Goal: Information Seeking & Learning: Learn about a topic

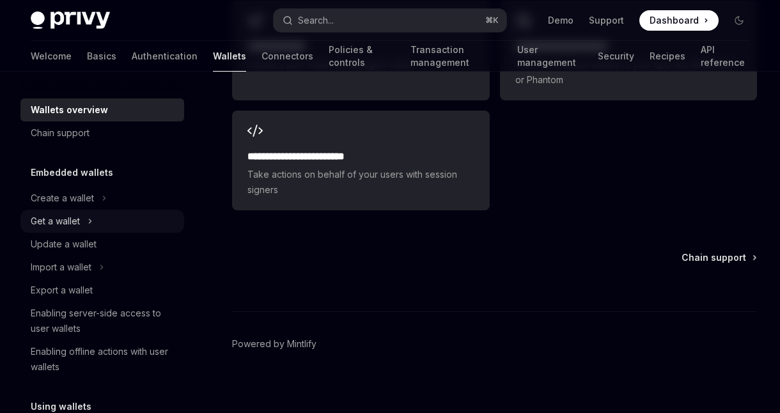
scroll to position [41, 0]
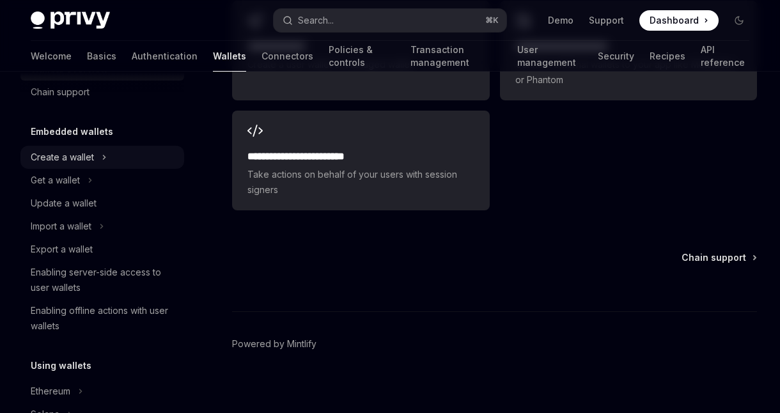
click at [66, 153] on div "Create a wallet" at bounding box center [62, 157] width 63 height 15
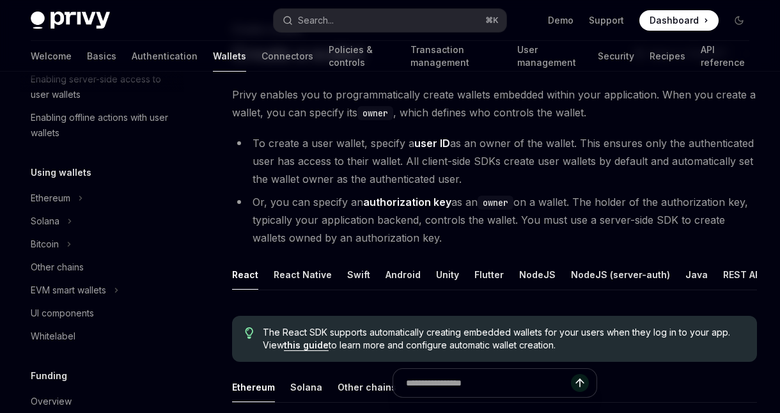
scroll to position [105, 0]
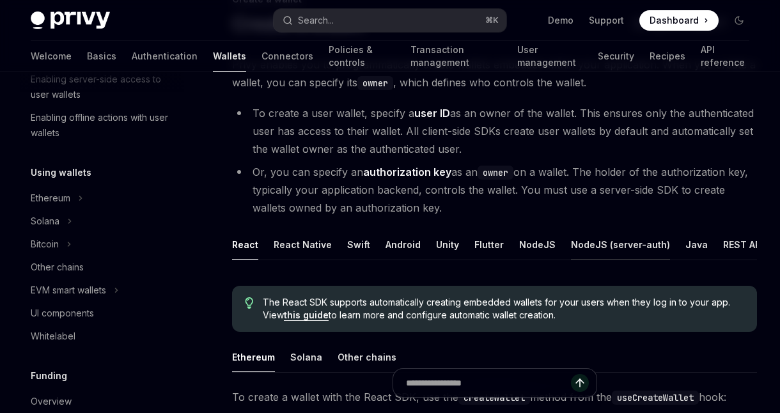
click at [594, 243] on div "NodeJS (server-auth)" at bounding box center [620, 245] width 99 height 30
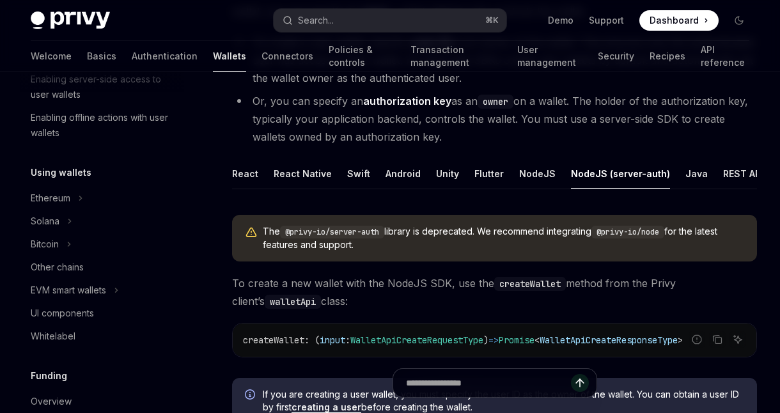
scroll to position [177, 0]
click at [685, 176] on div "Java" at bounding box center [696, 173] width 22 height 30
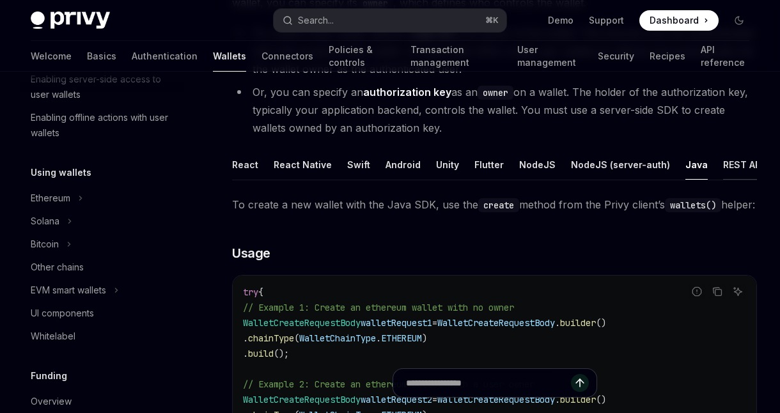
scroll to position [0, 23]
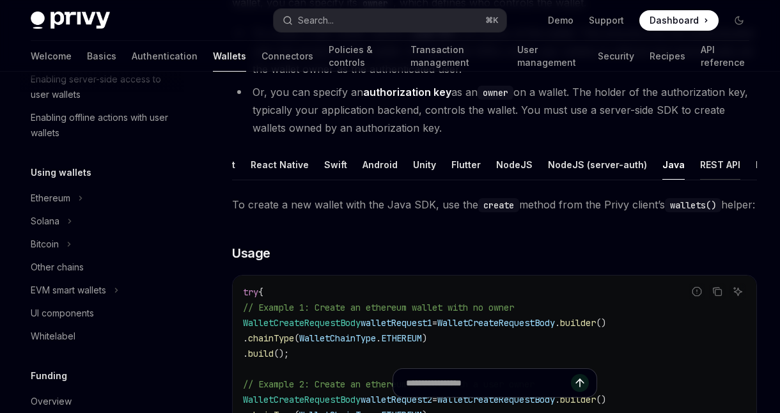
click at [703, 159] on div "REST API" at bounding box center [720, 165] width 40 height 30
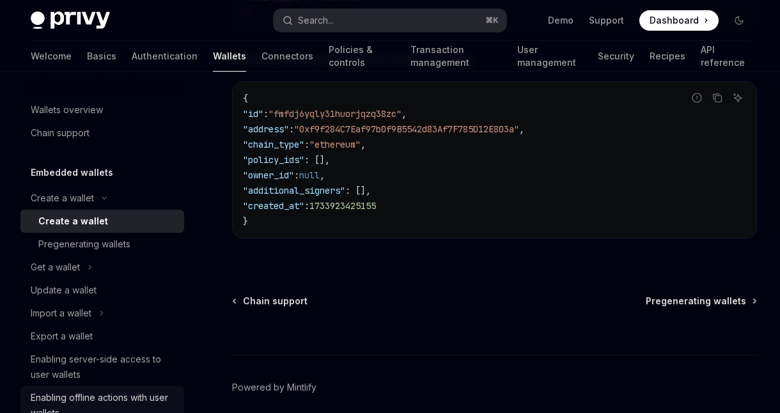
scroll to position [1977, 0]
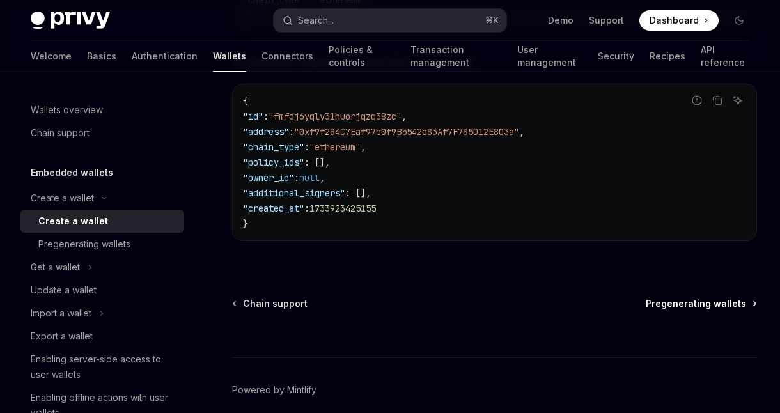
click at [684, 304] on span "Pregenerating wallets" at bounding box center [696, 303] width 100 height 13
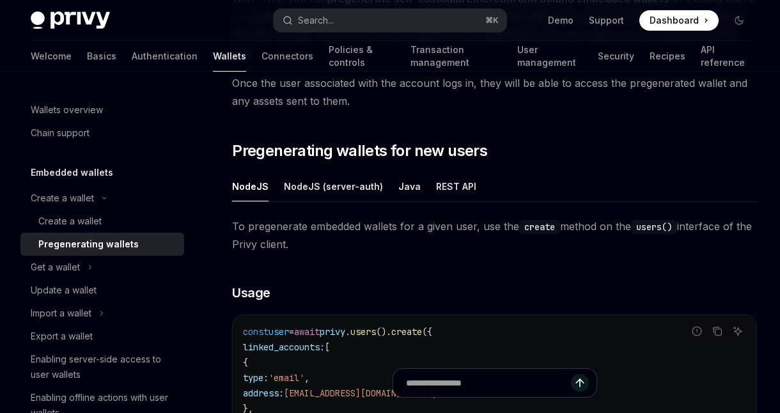
scroll to position [198, 0]
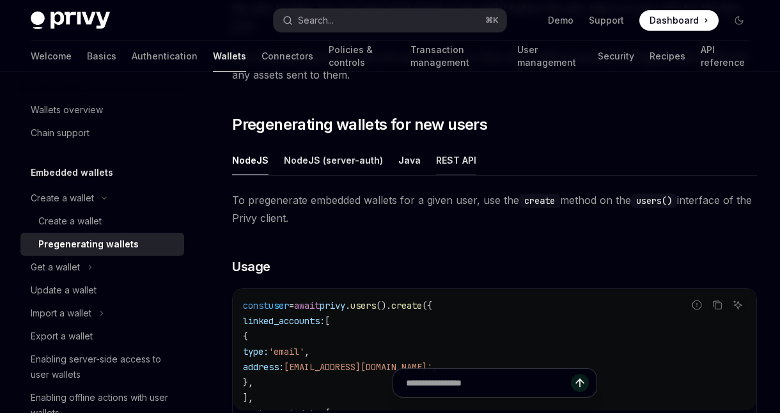
click at [437, 145] on div "REST API" at bounding box center [456, 160] width 40 height 30
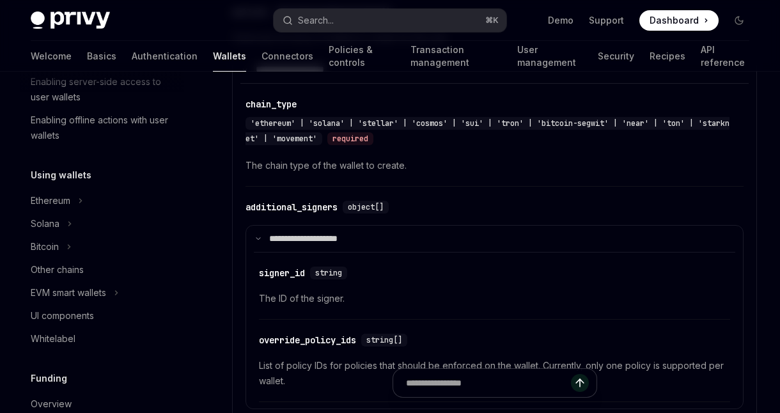
scroll to position [281, 0]
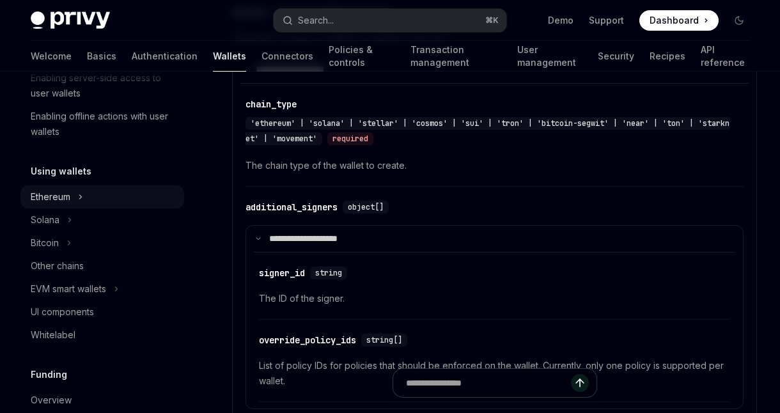
click at [60, 191] on div "Ethereum" at bounding box center [51, 196] width 40 height 15
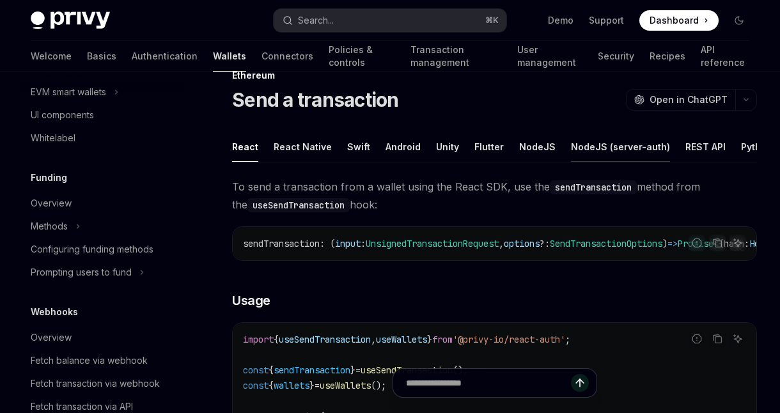
scroll to position [0, 69]
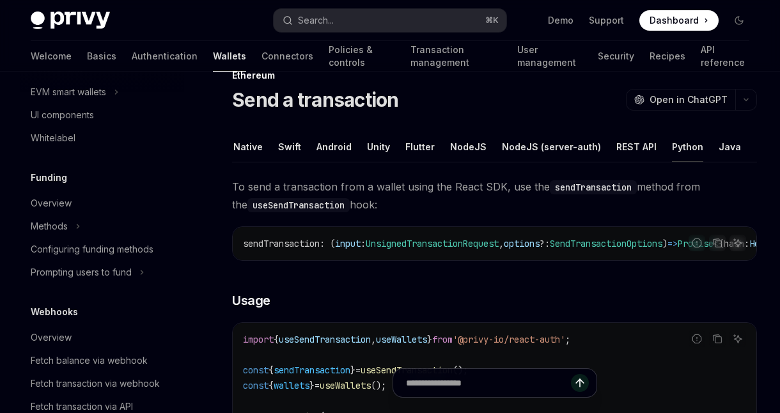
click at [675, 144] on div "Python" at bounding box center [687, 147] width 31 height 30
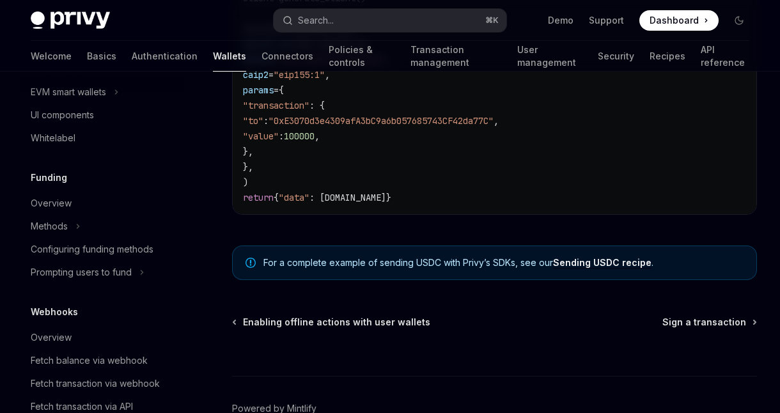
scroll to position [256, 0]
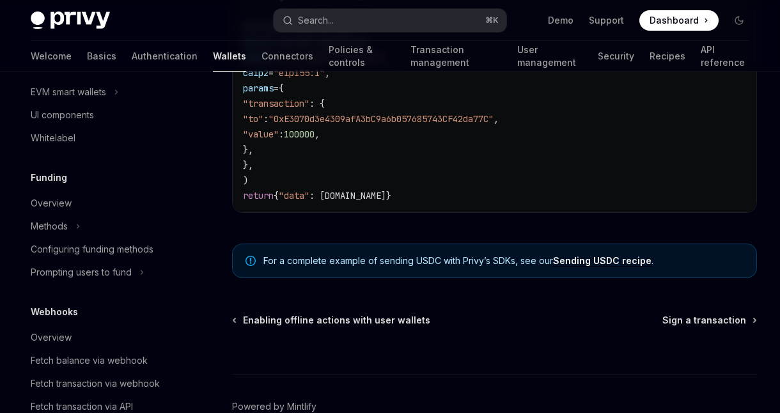
click at [594, 261] on link "Sending USDC recipe" at bounding box center [602, 261] width 98 height 12
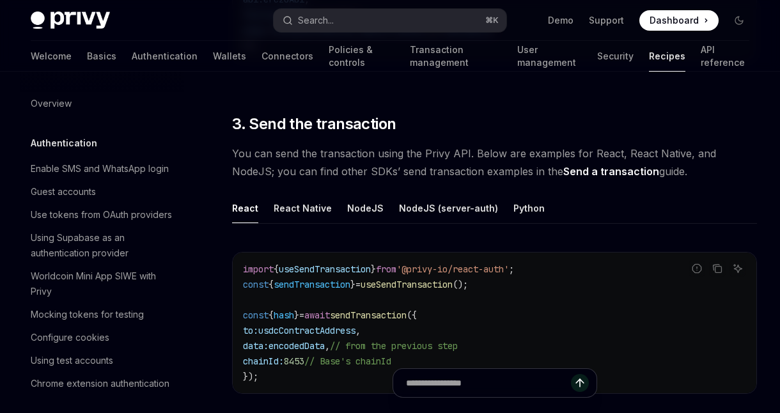
scroll to position [898, 0]
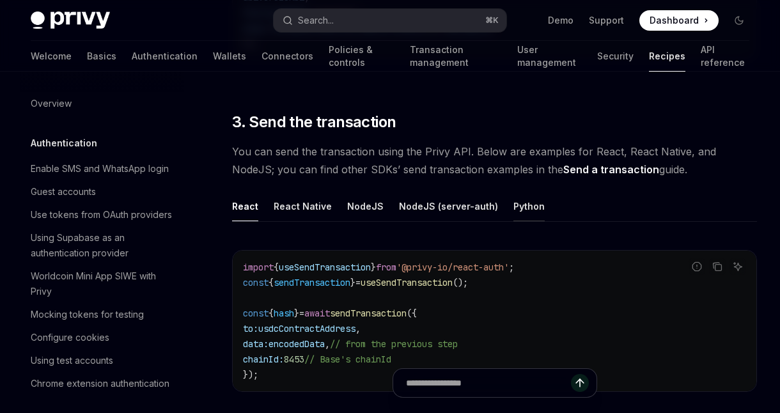
click at [513, 204] on div "Python" at bounding box center [528, 206] width 31 height 30
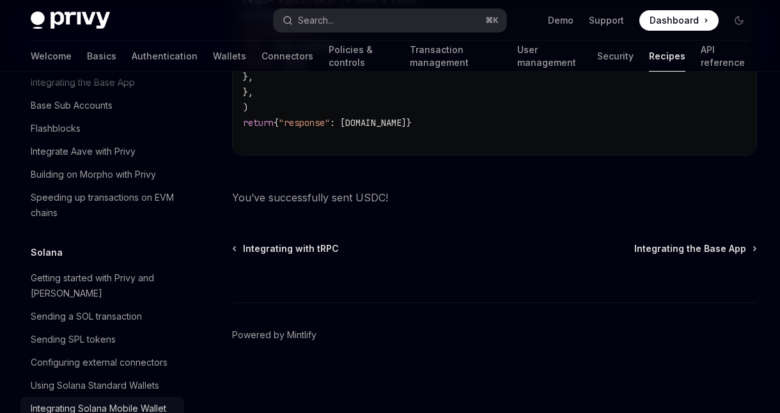
scroll to position [1882, 0]
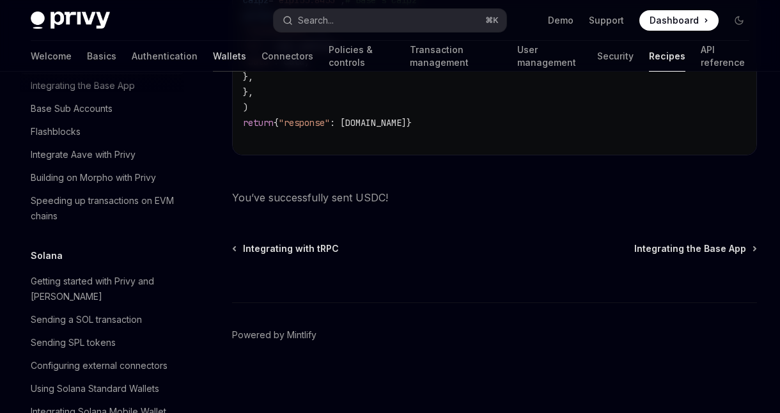
click at [213, 51] on link "Wallets" at bounding box center [229, 56] width 33 height 31
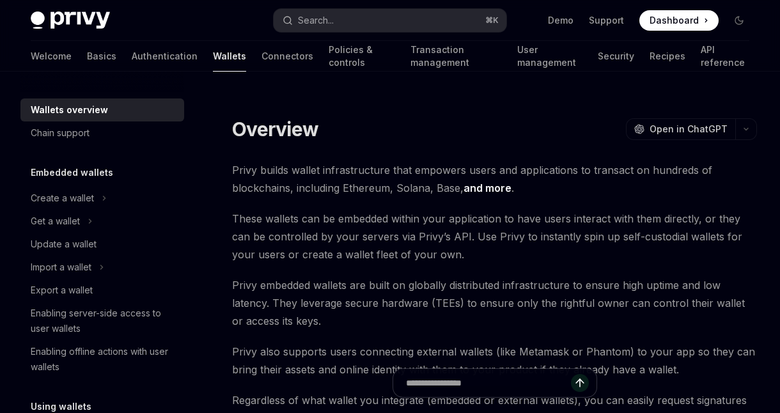
type textarea "*"
